Goal: Task Accomplishment & Management: Use online tool/utility

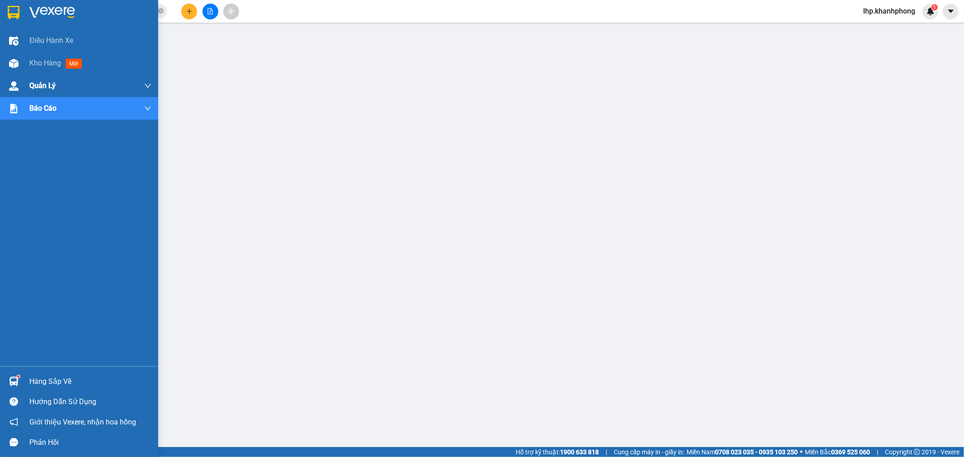
click at [11, 76] on div "Quản Lý" at bounding box center [79, 86] width 158 height 23
click at [30, 64] on span "Kho hàng" at bounding box center [45, 63] width 32 height 9
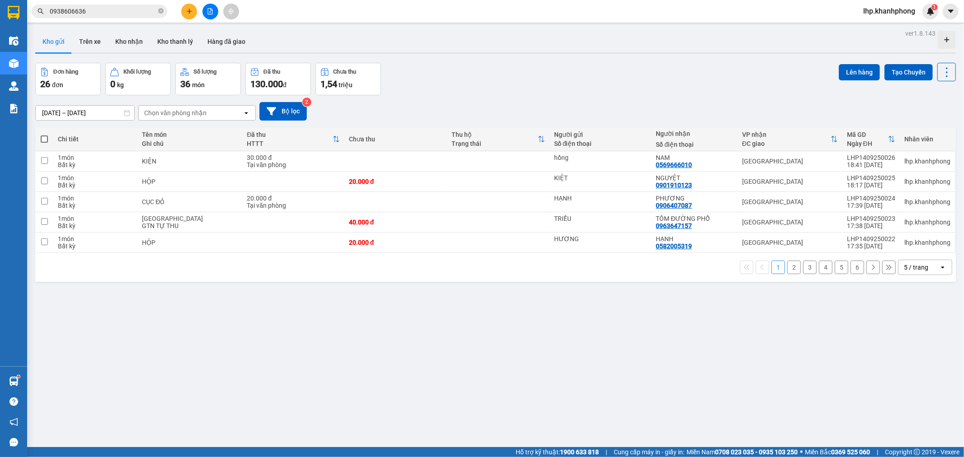
click at [906, 267] on div "5 / trang" at bounding box center [916, 267] width 24 height 9
click at [911, 372] on span "100 / trang" at bounding box center [913, 368] width 33 height 9
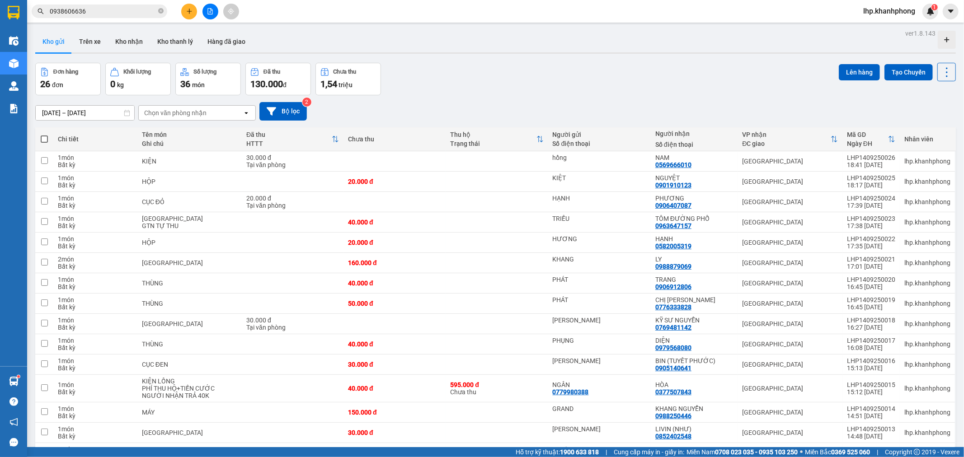
click at [43, 139] on span at bounding box center [44, 139] width 7 height 7
click at [44, 135] on input "checkbox" at bounding box center [44, 135] width 0 height 0
checkbox input "true"
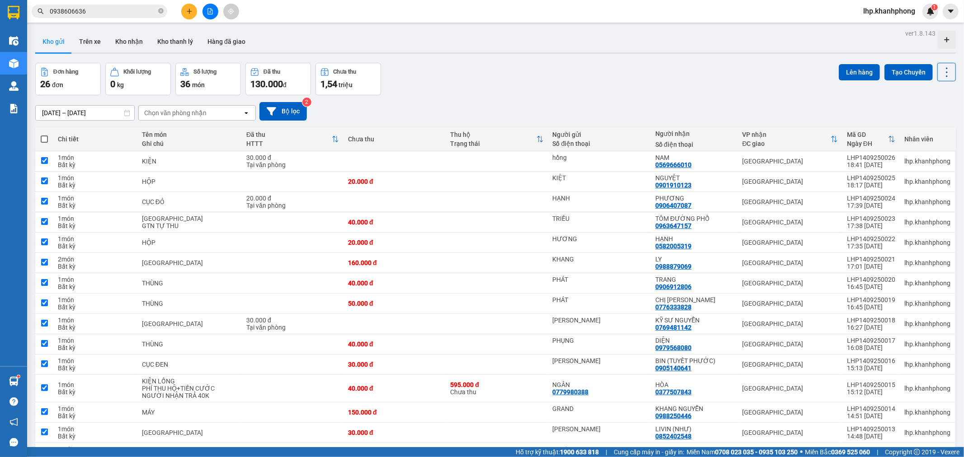
checkbox input "true"
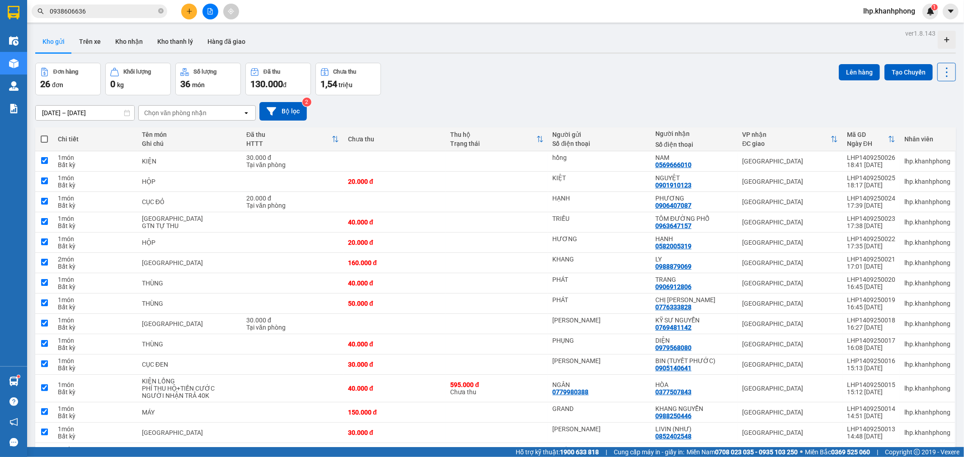
checkbox input "true"
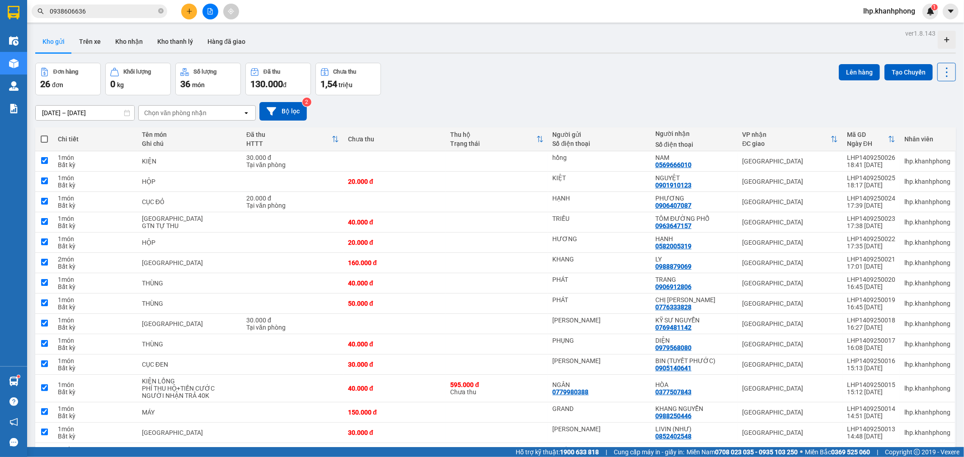
checkbox input "true"
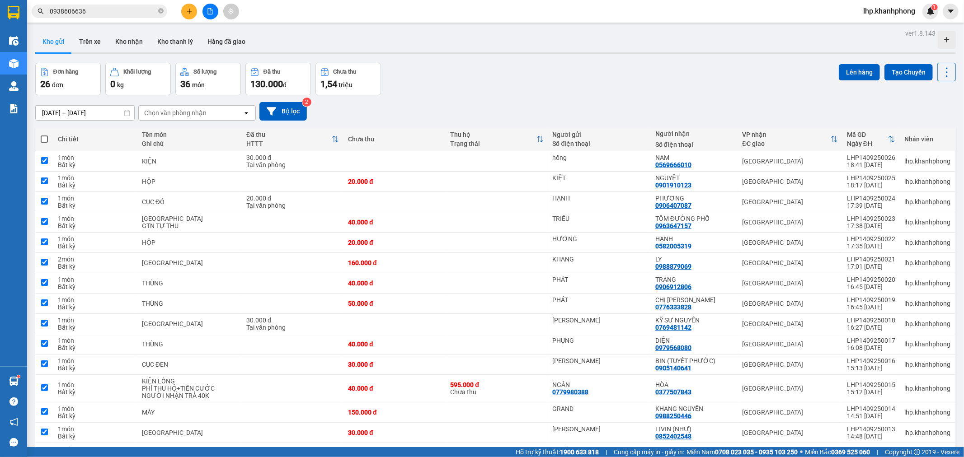
checkbox input "true"
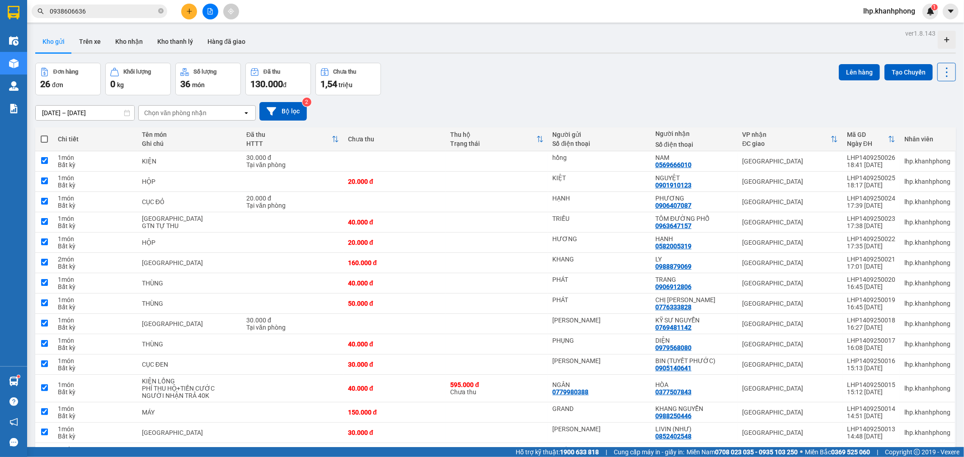
checkbox input "true"
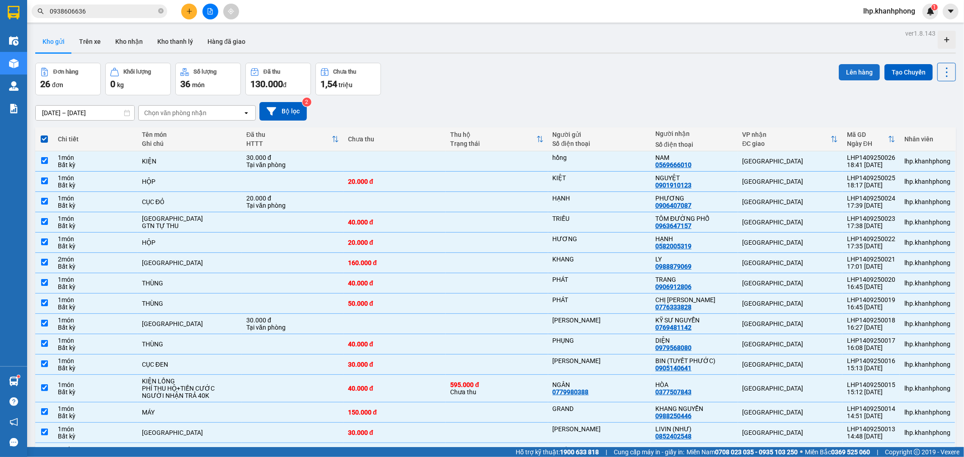
click at [859, 65] on button "Lên hàng" at bounding box center [859, 72] width 41 height 16
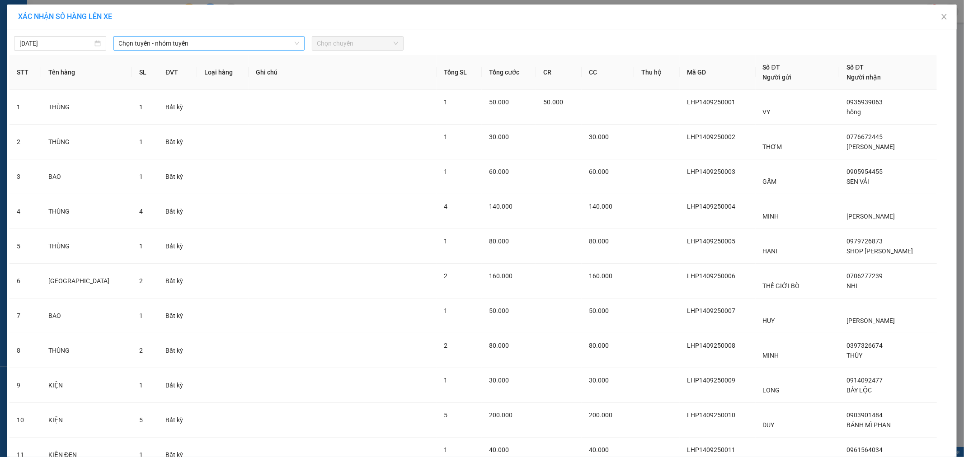
click at [170, 46] on span "Chọn tuyến - nhóm tuyến" at bounding box center [209, 44] width 180 height 14
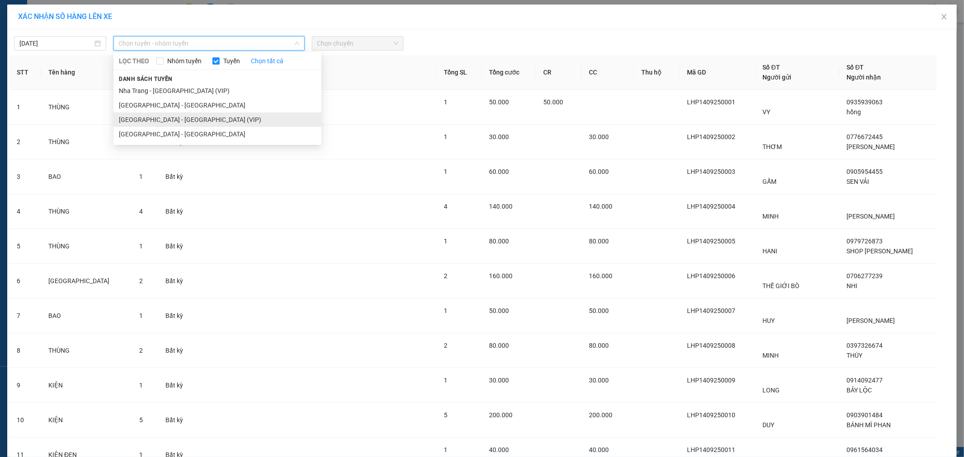
click at [175, 118] on li "[GEOGRAPHIC_DATA] - [GEOGRAPHIC_DATA] (VIP)" at bounding box center [217, 120] width 208 height 14
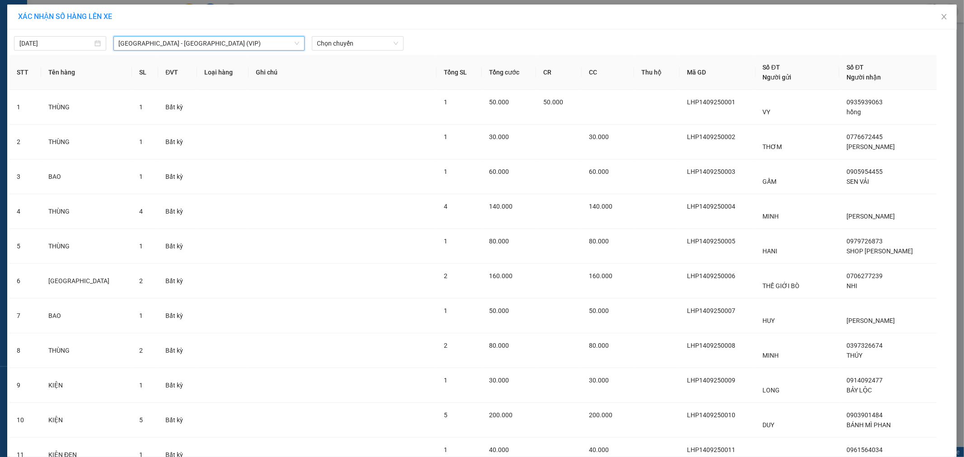
click at [359, 44] on span "Chọn chuyến" at bounding box center [357, 44] width 81 height 14
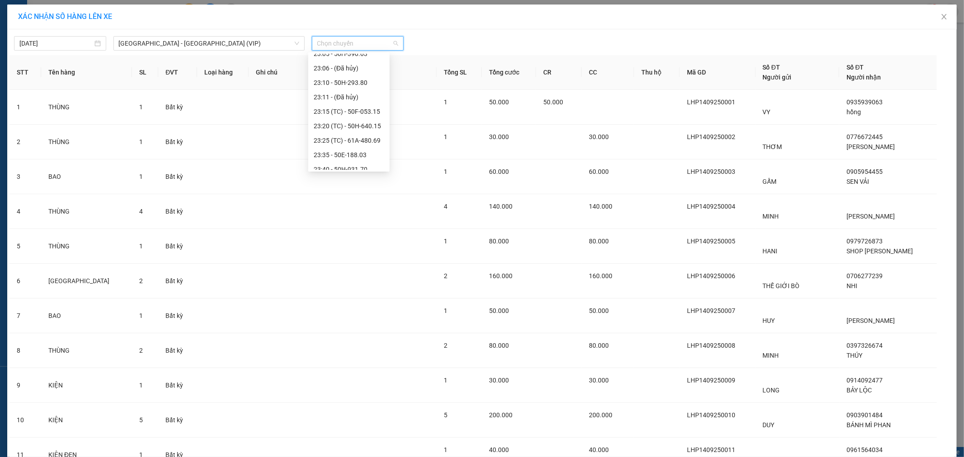
scroll to position [231, 0]
click at [359, 150] on div "23:40 - 50H-931.70" at bounding box center [349, 148] width 70 height 10
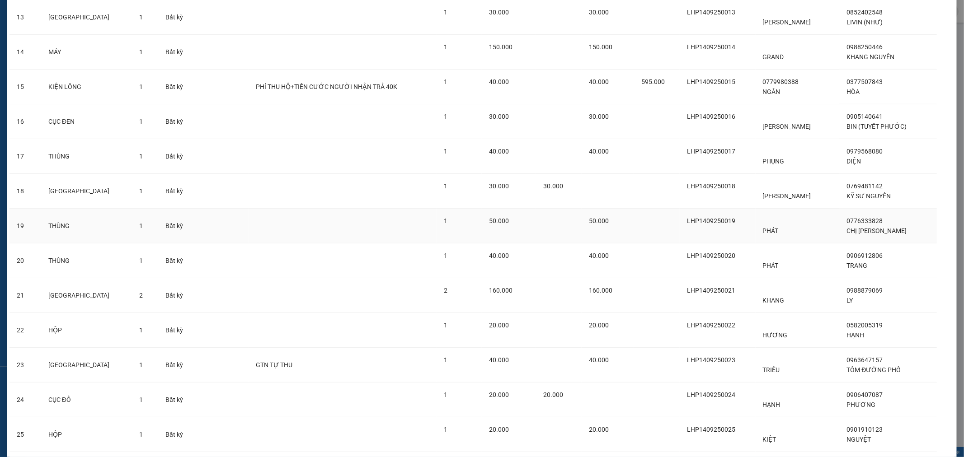
scroll to position [609, 0]
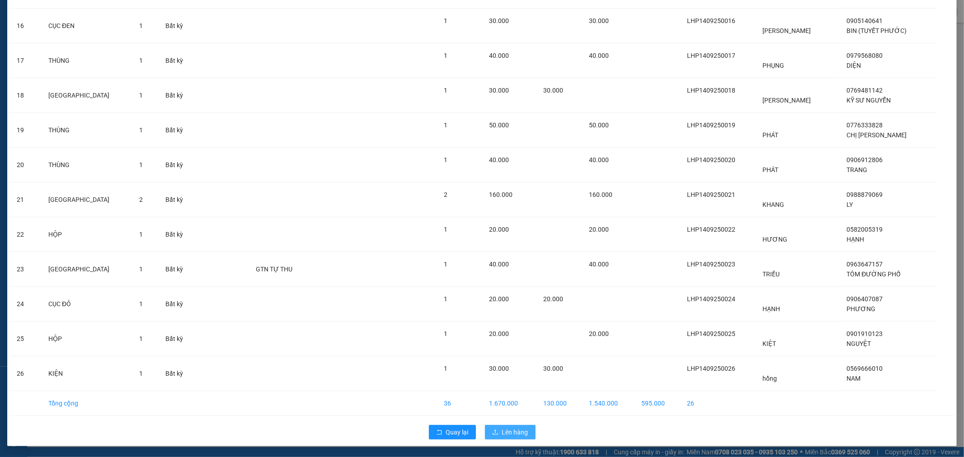
click at [503, 429] on span "Lên hàng" at bounding box center [515, 432] width 26 height 10
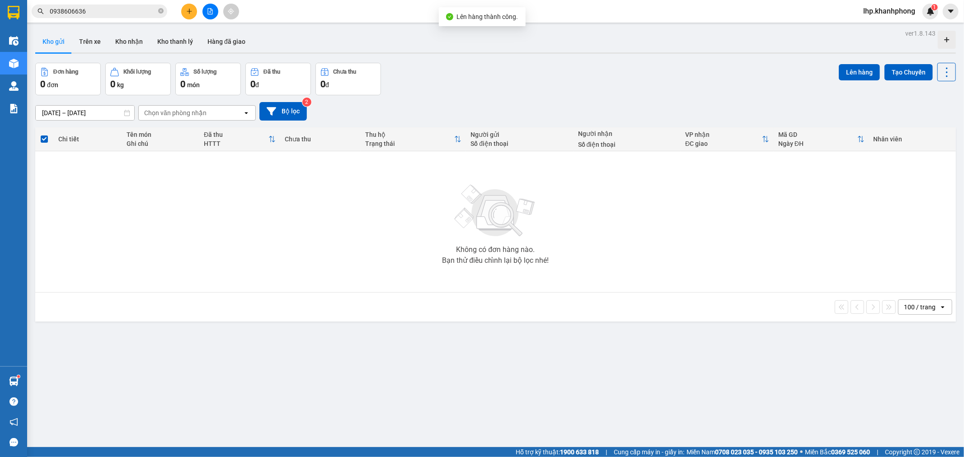
click at [291, 46] on div "Kho gửi Trên xe Kho nhận Kho thanh [PERSON_NAME] đã giao" at bounding box center [495, 43] width 921 height 24
